Goal: Information Seeking & Learning: Find contact information

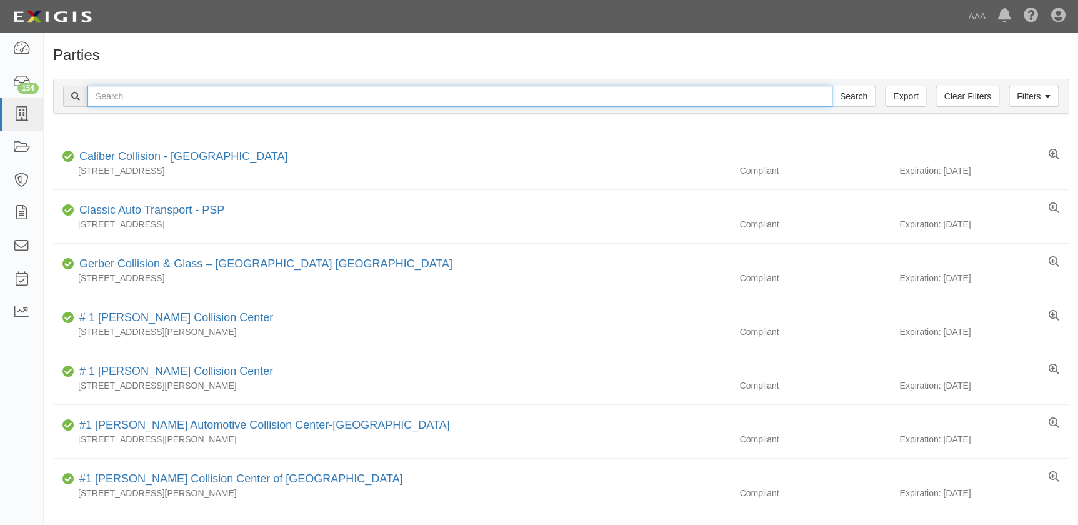
click at [262, 96] on input "text" at bounding box center [459, 96] width 745 height 21
type input "Gerber - Chesapeake"
click at [831, 86] on input "Search" at bounding box center [853, 96] width 44 height 21
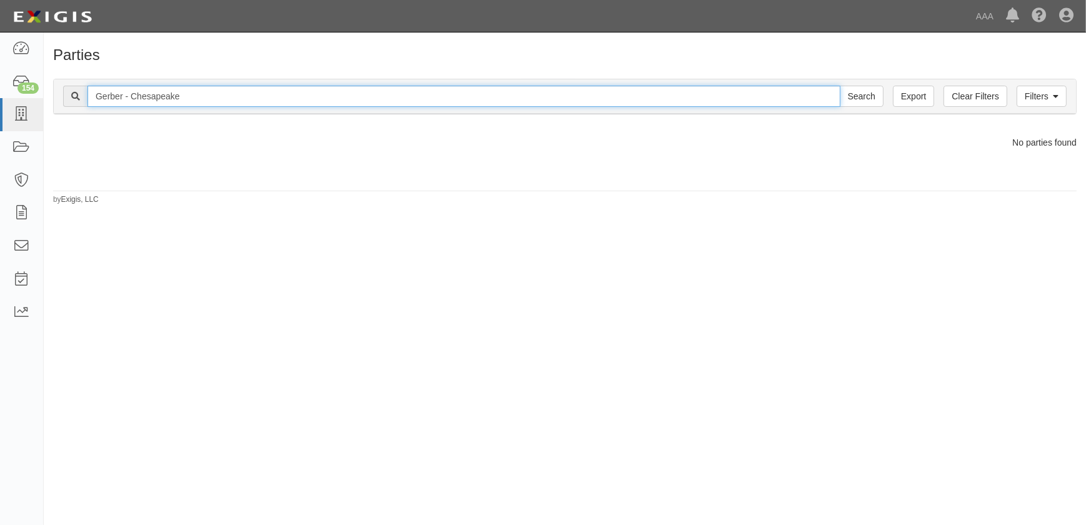
drag, startPoint x: 216, startPoint y: 96, endPoint x: 124, endPoint y: 92, distance: 92.5
click at [124, 92] on input "Gerber - Chesapeake" at bounding box center [463, 96] width 753 height 21
type input "Gerber"
click at [840, 86] on input "Search" at bounding box center [862, 96] width 44 height 21
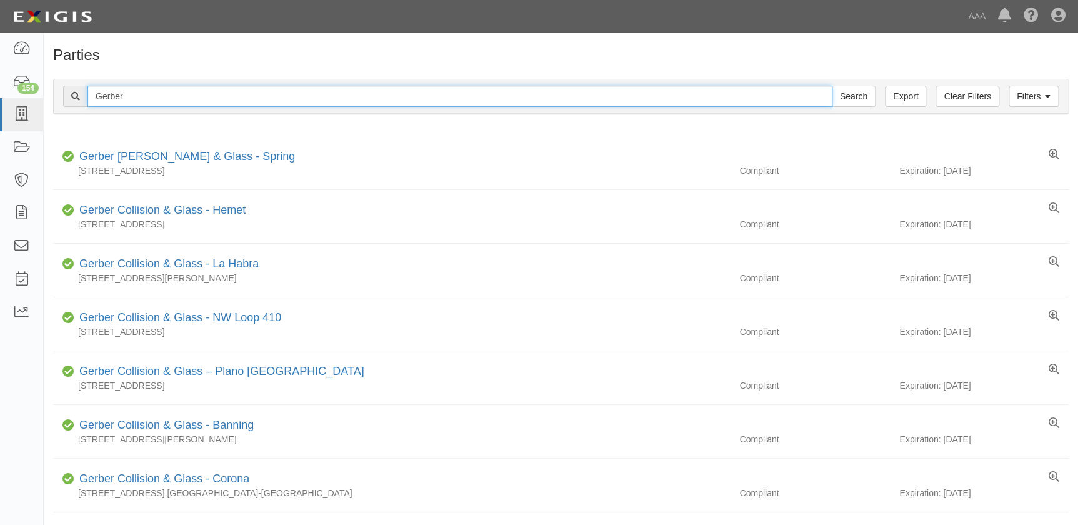
drag, startPoint x: 196, startPoint y: 92, endPoint x: 54, endPoint y: 96, distance: 142.5
click at [54, 96] on div "Filters Clear Filters Export Gerber Search Filters" at bounding box center [561, 96] width 1014 height 34
type input "mike's"
click at [831, 86] on input "Search" at bounding box center [853, 96] width 44 height 21
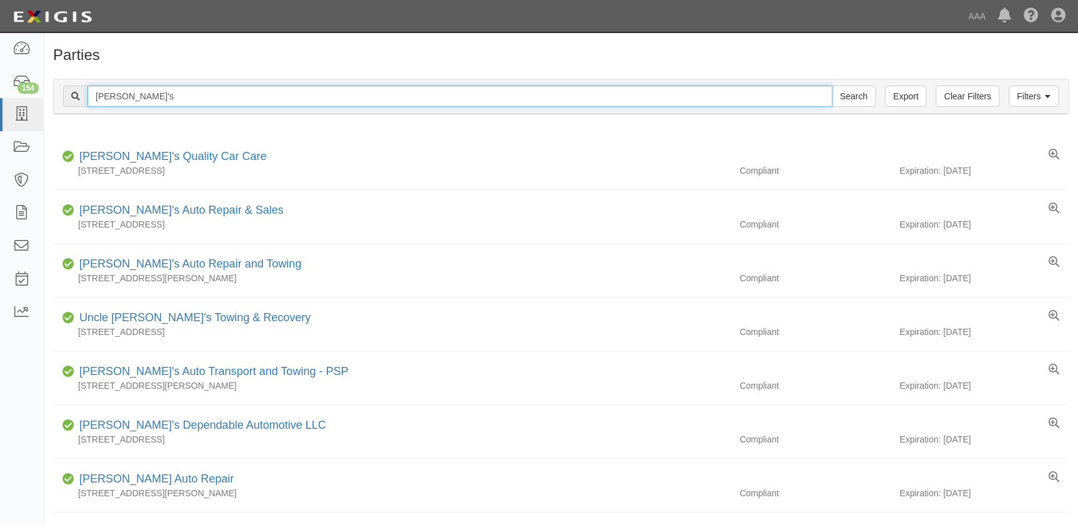
click at [177, 97] on input "mike's" at bounding box center [459, 96] width 745 height 21
type input "mike's paint"
click at [831, 86] on input "Search" at bounding box center [853, 96] width 44 height 21
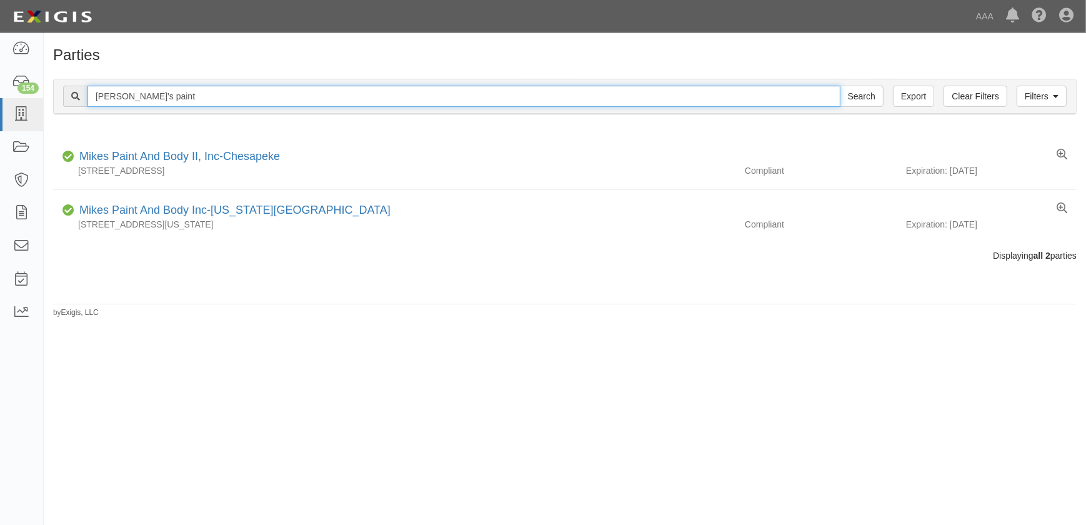
drag, startPoint x: 159, startPoint y: 94, endPoint x: 59, endPoint y: 100, distance: 99.5
click at [61, 102] on div "Filters Clear Filters Export mike's paint Search Filters" at bounding box center [565, 96] width 1022 height 34
type input "gerber virginia beach"
click at [840, 86] on input "Search" at bounding box center [862, 96] width 44 height 21
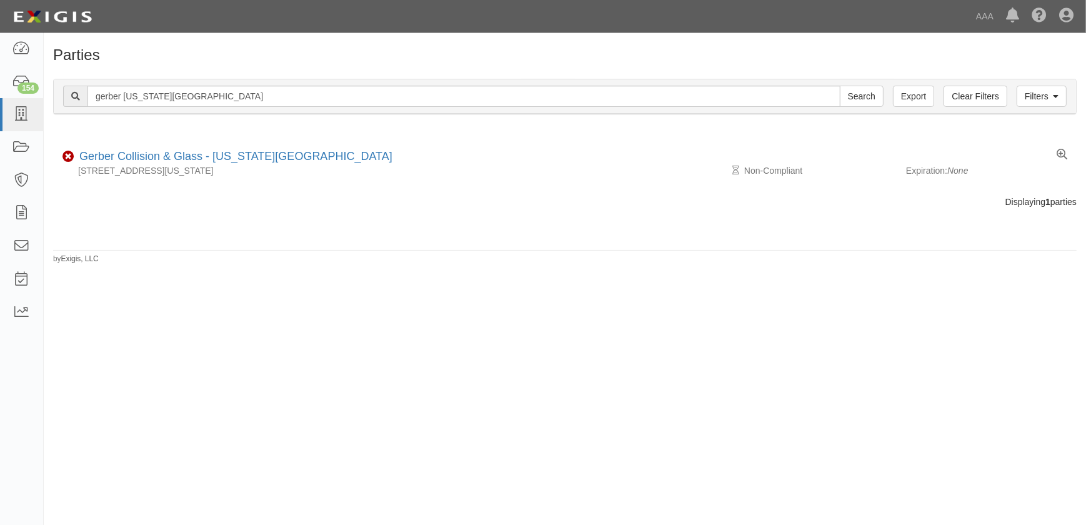
drag, startPoint x: 383, startPoint y: 357, endPoint x: 375, endPoint y: 342, distance: 17.3
click at [383, 356] on div "Parties Add Party Filters Clear Filters Export gerber virginia beach Search Fil…" at bounding box center [543, 273] width 1086 height 472
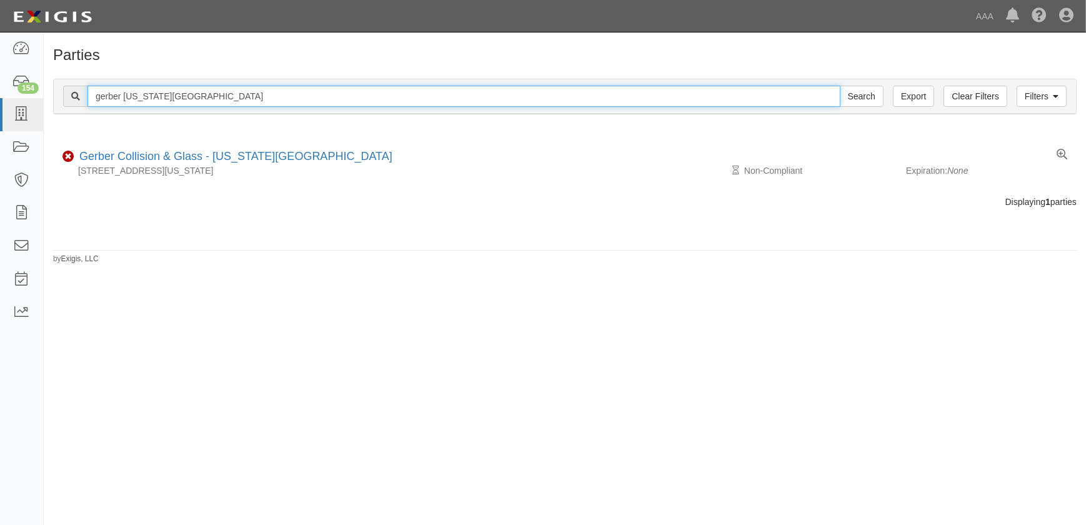
drag, startPoint x: 199, startPoint y: 94, endPoint x: 81, endPoint y: 95, distance: 117.4
click at [81, 97] on div "gerber virginia beach Search" at bounding box center [473, 96] width 820 height 21
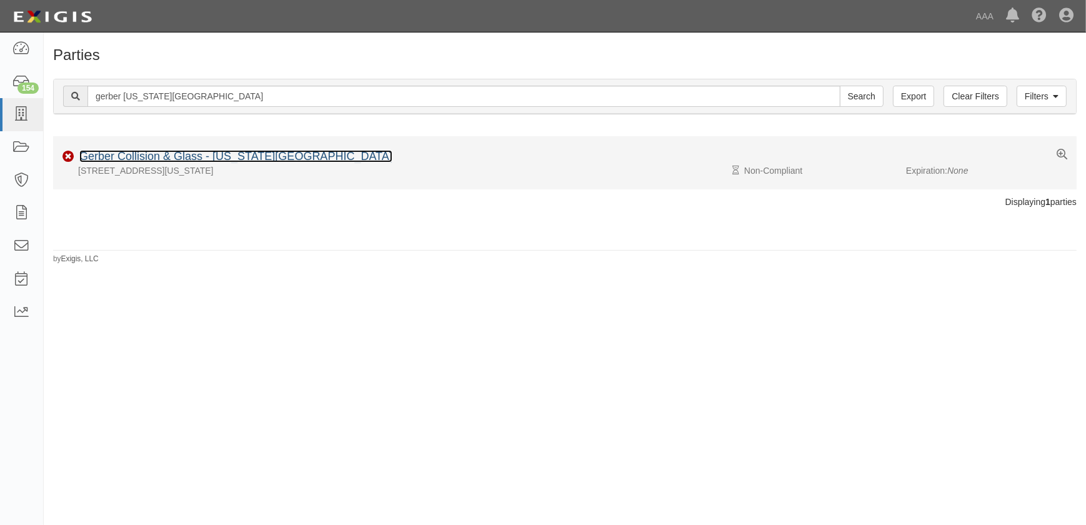
click at [180, 157] on link "Gerber Collision & Glass - [US_STATE][GEOGRAPHIC_DATA]" at bounding box center [235, 156] width 313 height 12
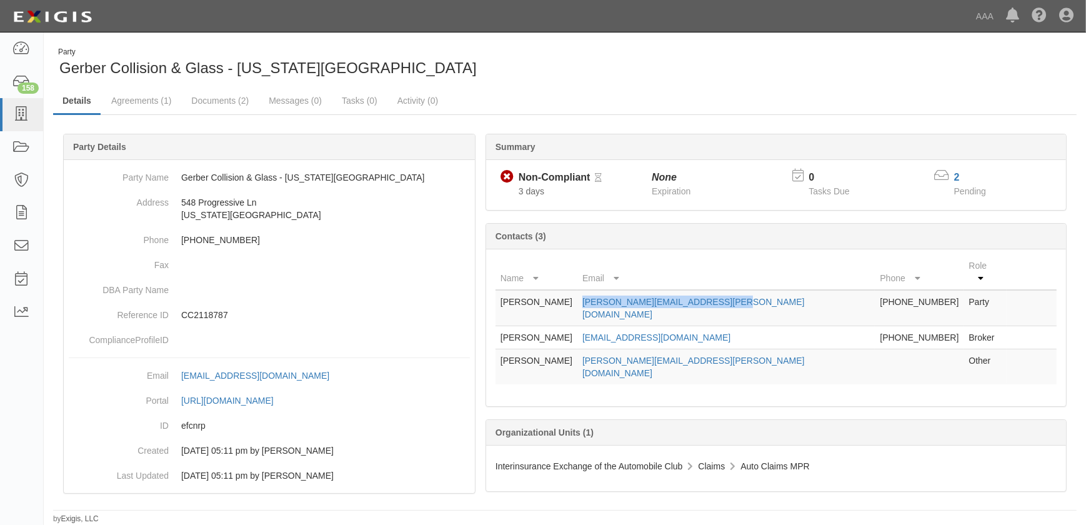
drag, startPoint x: 731, startPoint y: 288, endPoint x: 598, endPoint y: 290, distance: 132.4
click at [598, 290] on td "[PERSON_NAME][EMAIL_ADDRESS][PERSON_NAME][DOMAIN_NAME]" at bounding box center [725, 308] width 297 height 36
copy link "[PERSON_NAME][EMAIL_ADDRESS][PERSON_NAME][DOMAIN_NAME]"
click at [220, 102] on link "Documents (2)" at bounding box center [220, 101] width 76 height 27
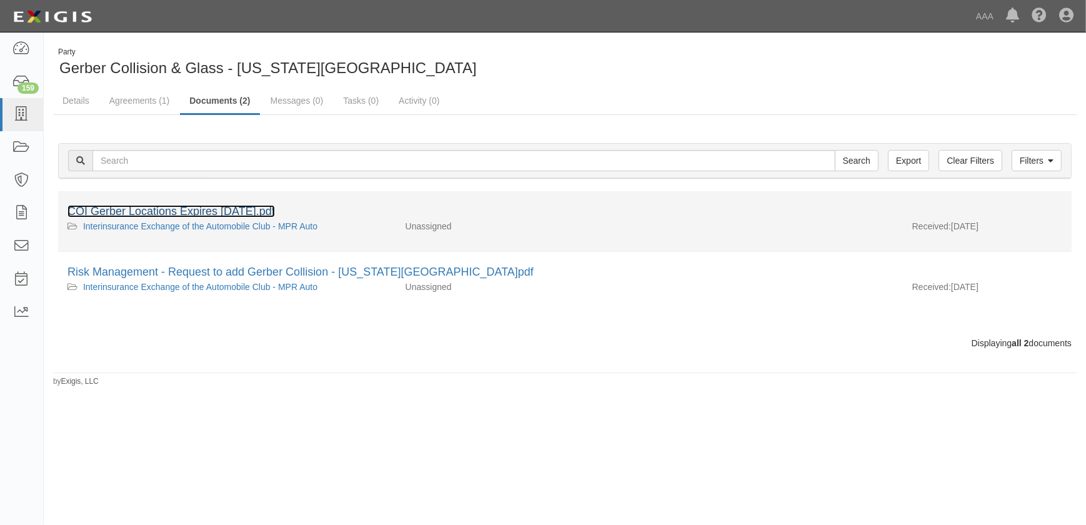
click at [199, 208] on link "COI Gerber Locations Expires [DATE].pdf" at bounding box center [170, 211] width 207 height 12
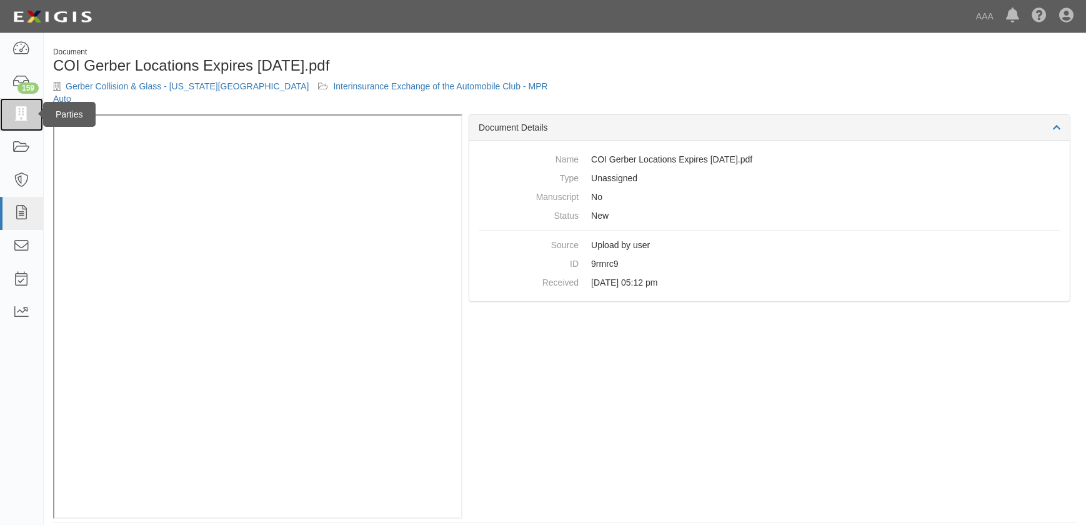
click at [26, 109] on icon at bounding box center [20, 114] width 17 height 14
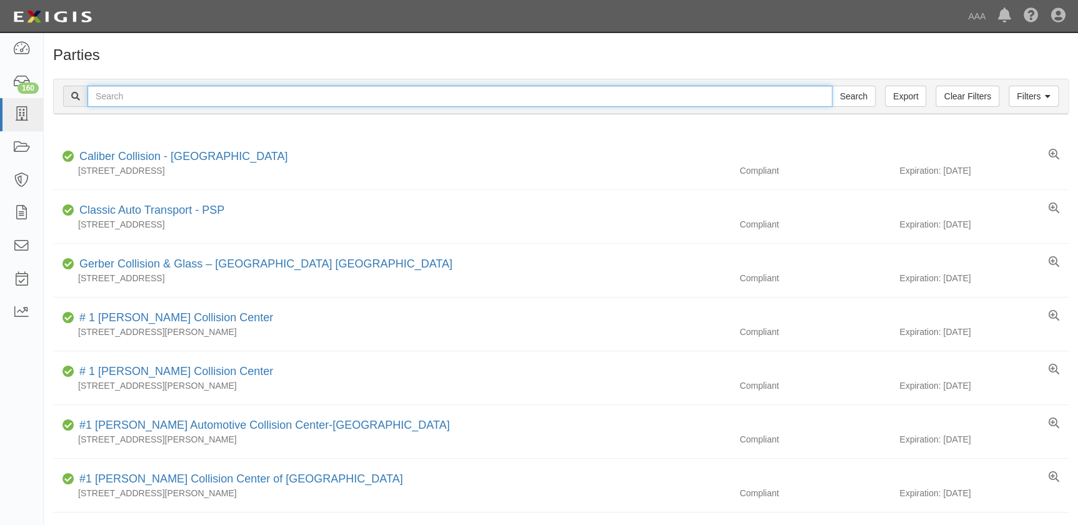
drag, startPoint x: 0, startPoint y: 0, endPoint x: 104, endPoint y: 100, distance: 144.0
click at [104, 100] on input "text" at bounding box center [459, 96] width 745 height 21
type input "mike's"
click at [831, 86] on input "Search" at bounding box center [853, 96] width 44 height 21
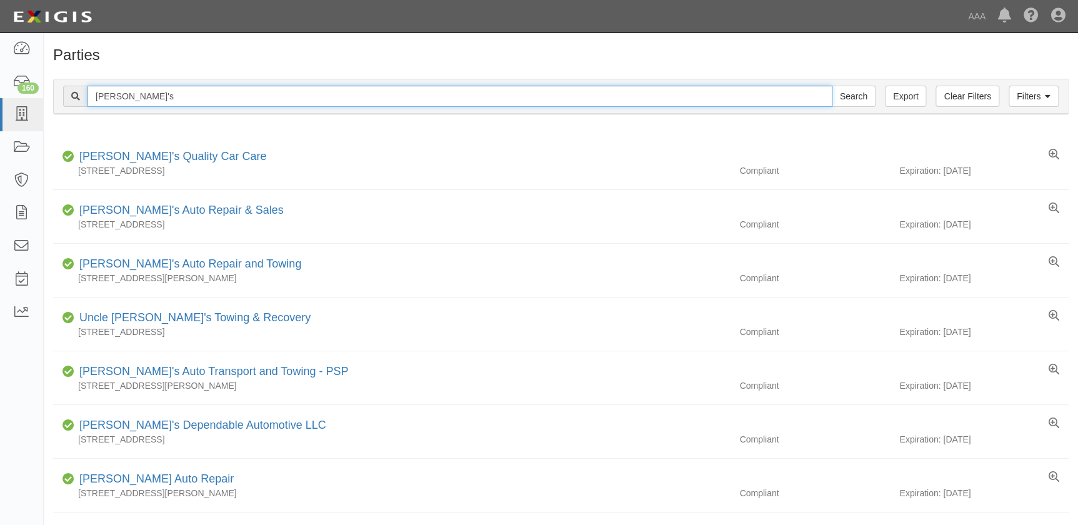
click at [133, 99] on input "mike's" at bounding box center [459, 96] width 745 height 21
type input "mike's pain"
click at [831, 86] on input "Search" at bounding box center [853, 96] width 44 height 21
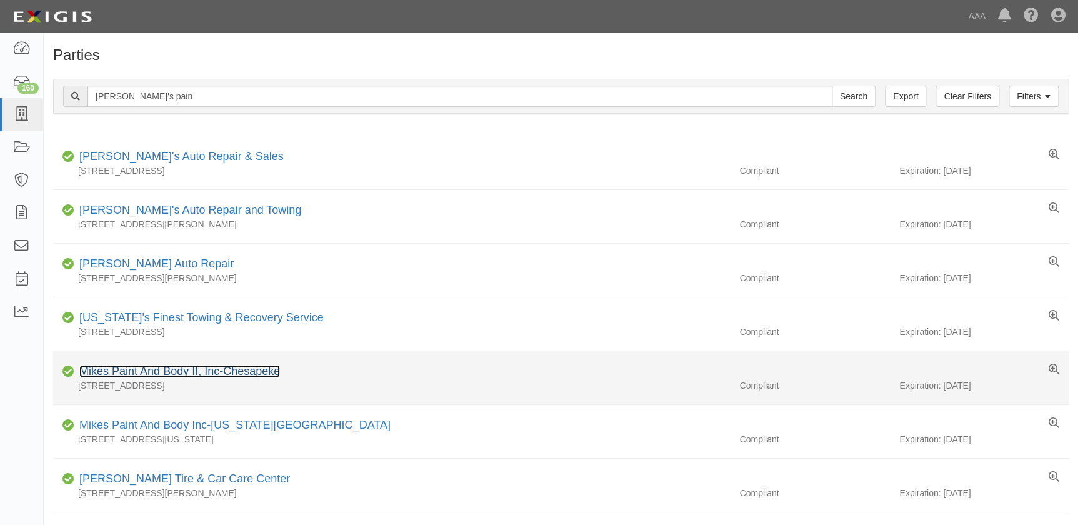
click at [253, 370] on link "Mikes Paint And Body II, Inc-Chesapeke" at bounding box center [179, 371] width 201 height 12
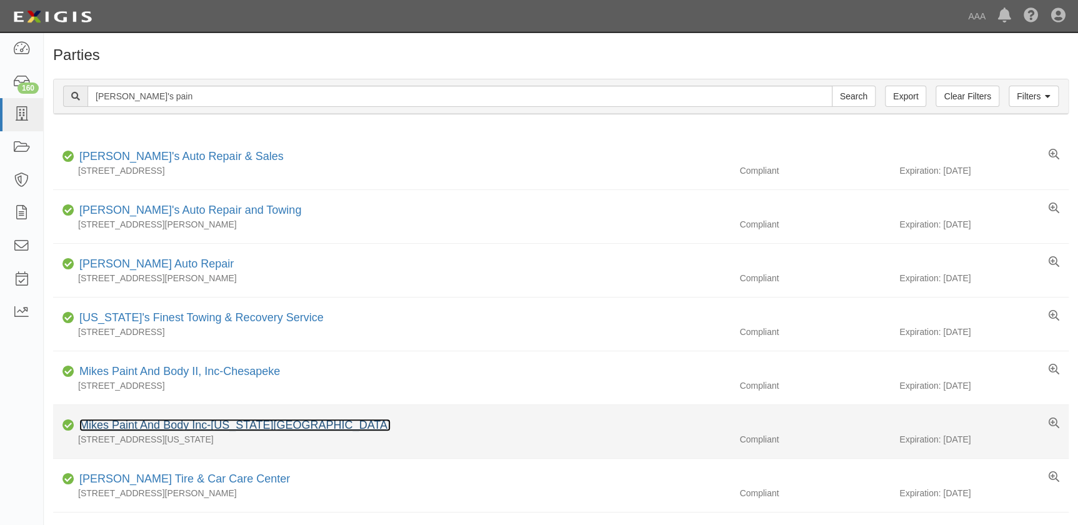
click at [256, 426] on link "Mikes Paint And Body Inc-[US_STATE][GEOGRAPHIC_DATA]" at bounding box center [234, 425] width 311 height 12
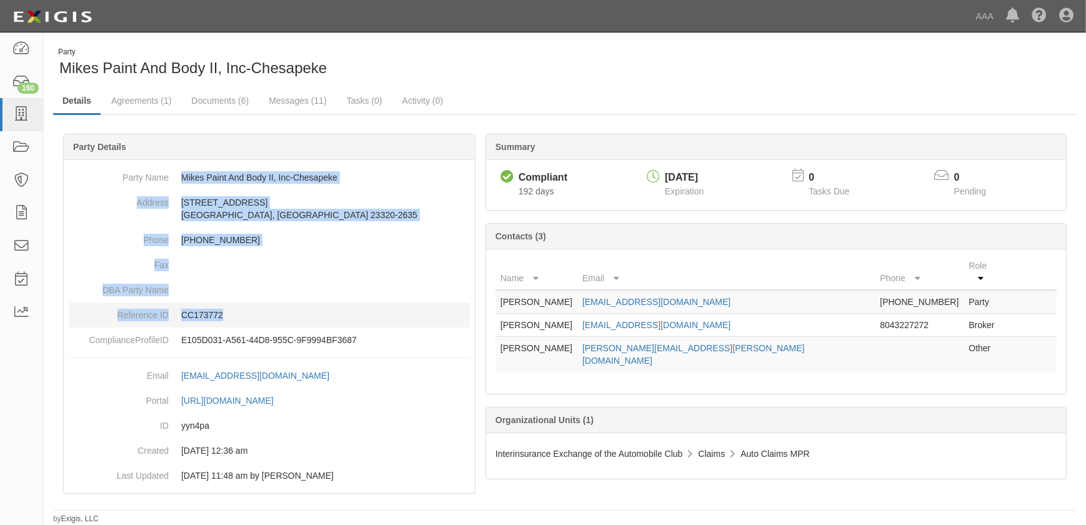
drag, startPoint x: 179, startPoint y: 175, endPoint x: 250, endPoint y: 311, distance: 153.7
click at [250, 311] on dl "Party Name [PERSON_NAME] Paint And Body II, Inc-Chesapeke Address [STREET_ADDRE…" at bounding box center [269, 258] width 401 height 187
copy dl "Mikes Paint And Body II, Inc-Chesapeke Address [STREET_ADDRESS][PHONE_NUMBER] P…"
click at [357, 191] on dd "[STREET_ADDRESS]" at bounding box center [269, 208] width 401 height 37
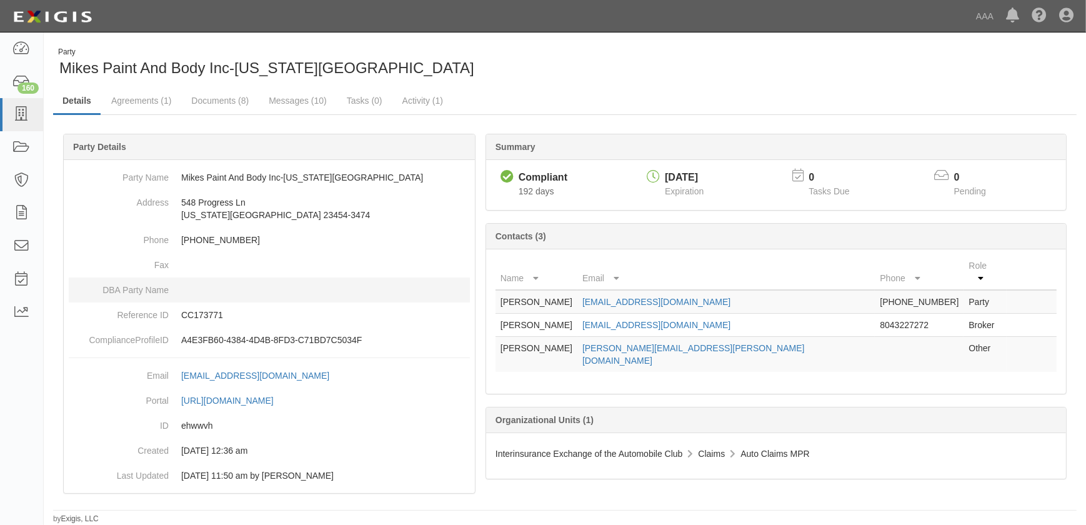
drag, startPoint x: 290, startPoint y: 289, endPoint x: 244, endPoint y: 217, distance: 85.8
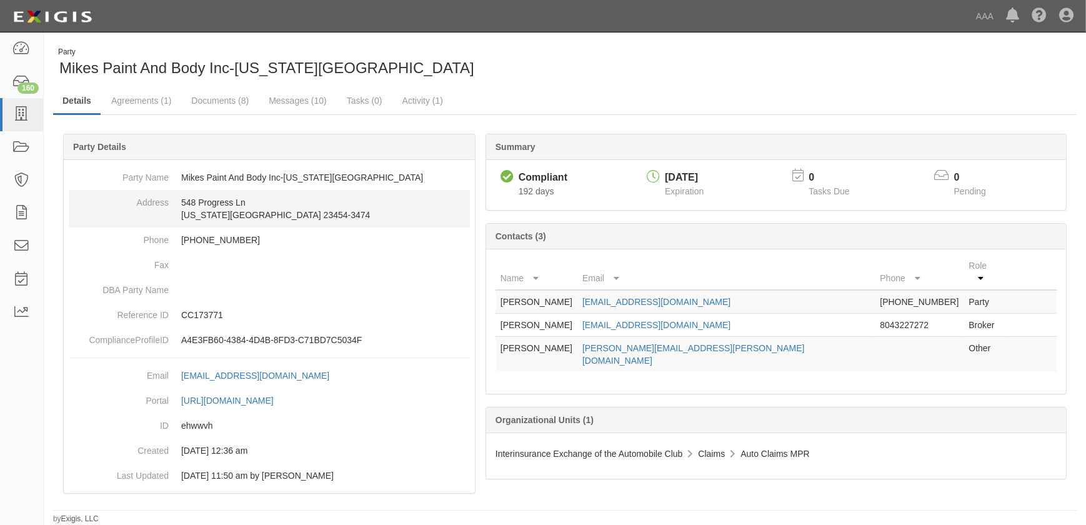
click at [290, 288] on dd at bounding box center [269, 289] width 401 height 25
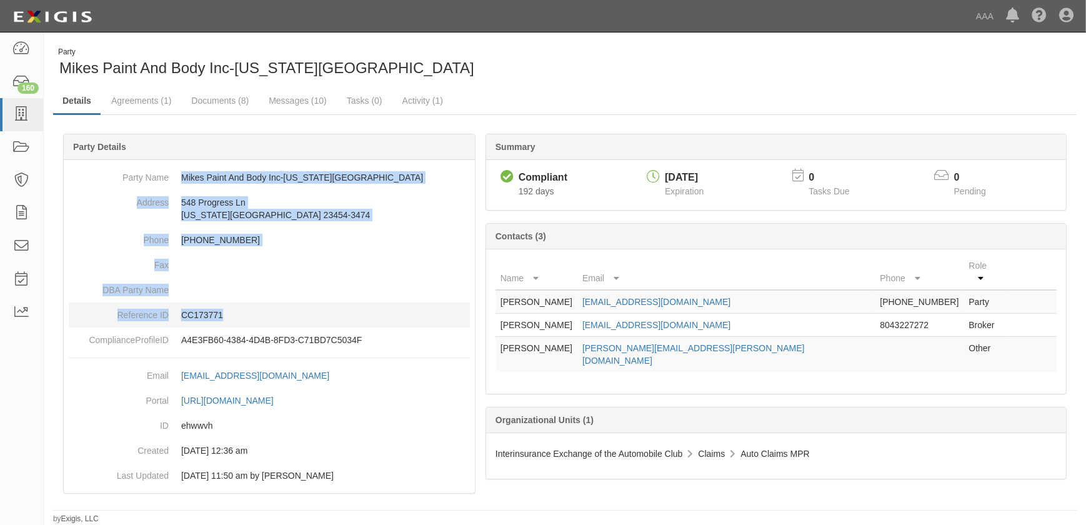
drag, startPoint x: 180, startPoint y: 175, endPoint x: 255, endPoint y: 304, distance: 149.2
click at [255, 304] on dl "Party Name [PERSON_NAME] Paint And Body Inc-[US_STATE][GEOGRAPHIC_DATA] Address…" at bounding box center [269, 258] width 401 height 187
copy dl "Mikes Paint And Body Inc-[US_STATE][GEOGRAPHIC_DATA] Address [STREET_ADDRESS][U…"
